Goal: Navigation & Orientation: Go to known website

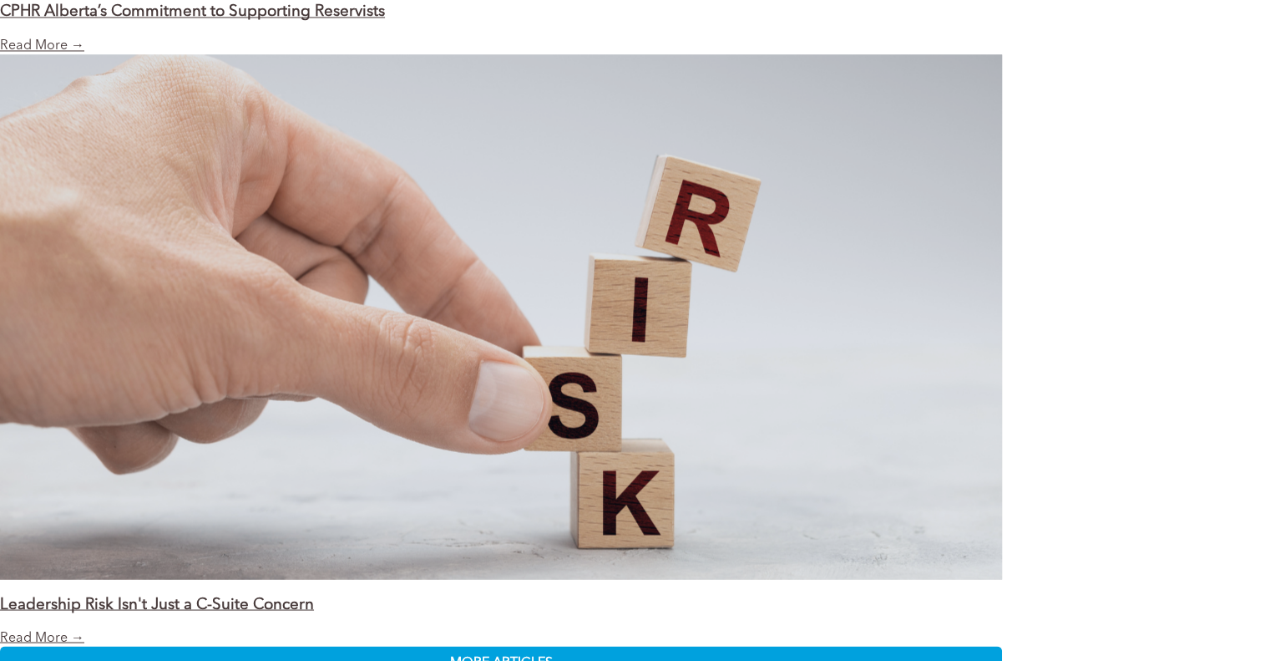
scroll to position [2826, 0]
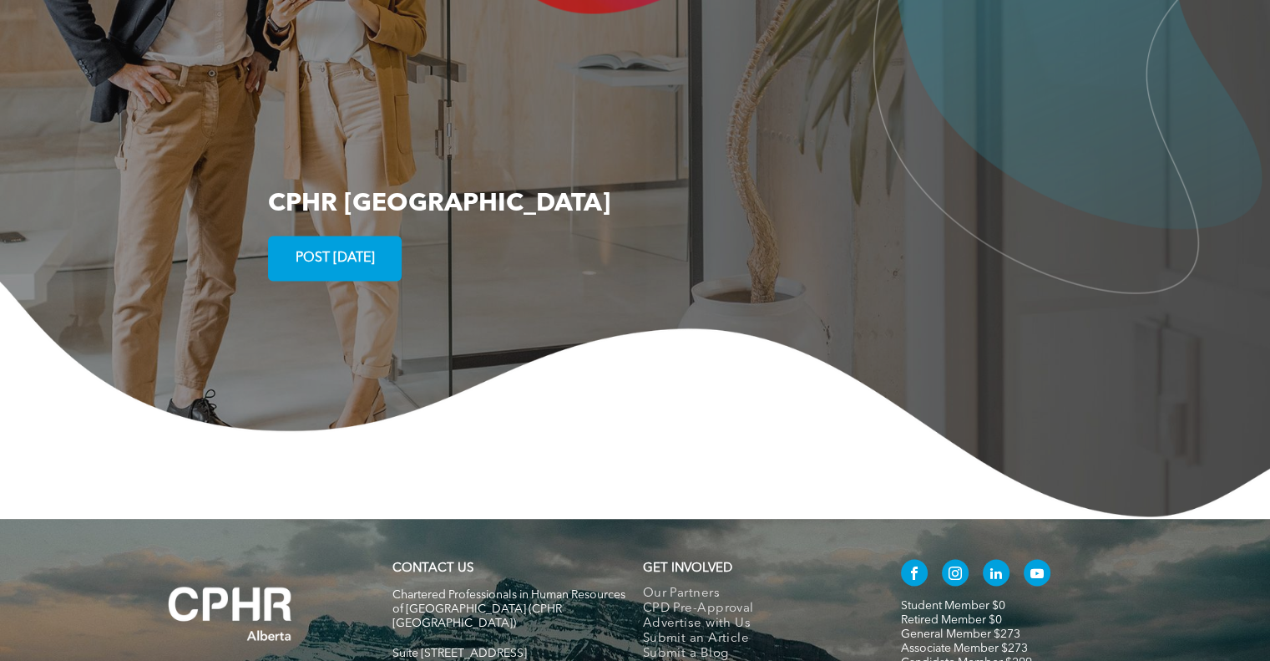
scroll to position [3076, 0]
